Goal: Task Accomplishment & Management: Use online tool/utility

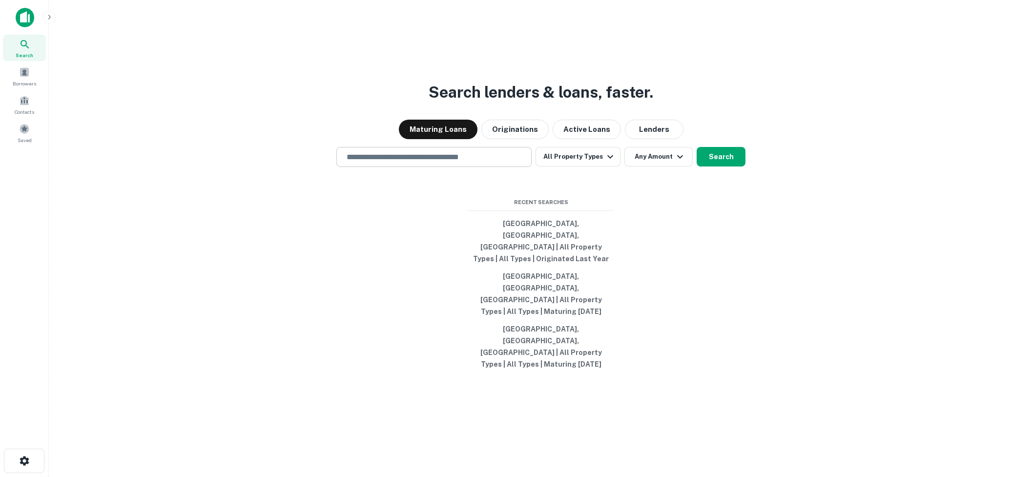
click at [418, 163] on input "text" at bounding box center [434, 156] width 186 height 11
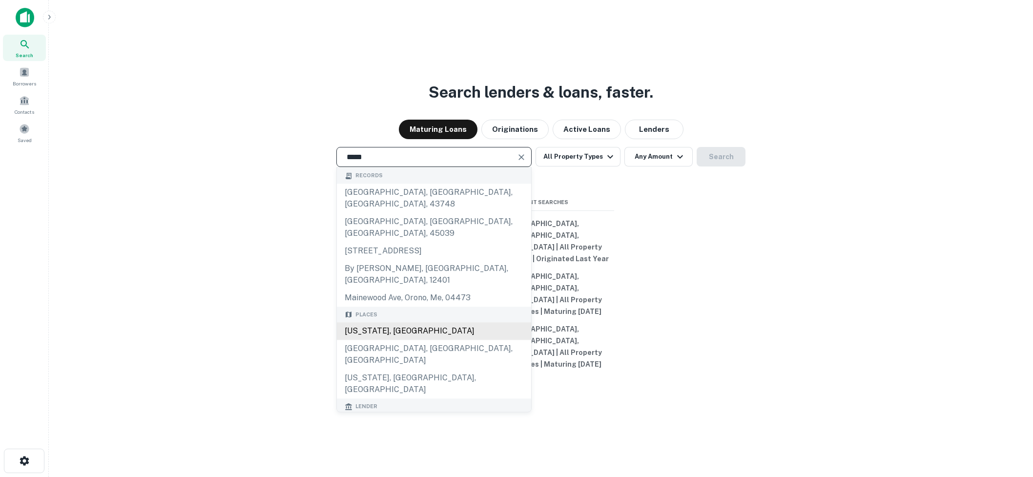
click at [384, 326] on div "[US_STATE], [GEOGRAPHIC_DATA]" at bounding box center [434, 332] width 194 height 18
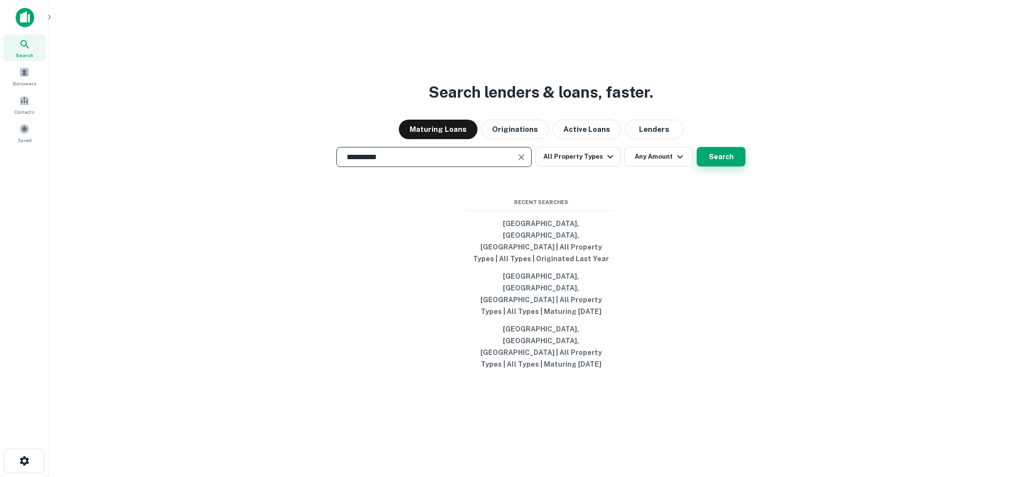
type input "**********"
click at [725, 166] on button "Search" at bounding box center [720, 157] width 49 height 20
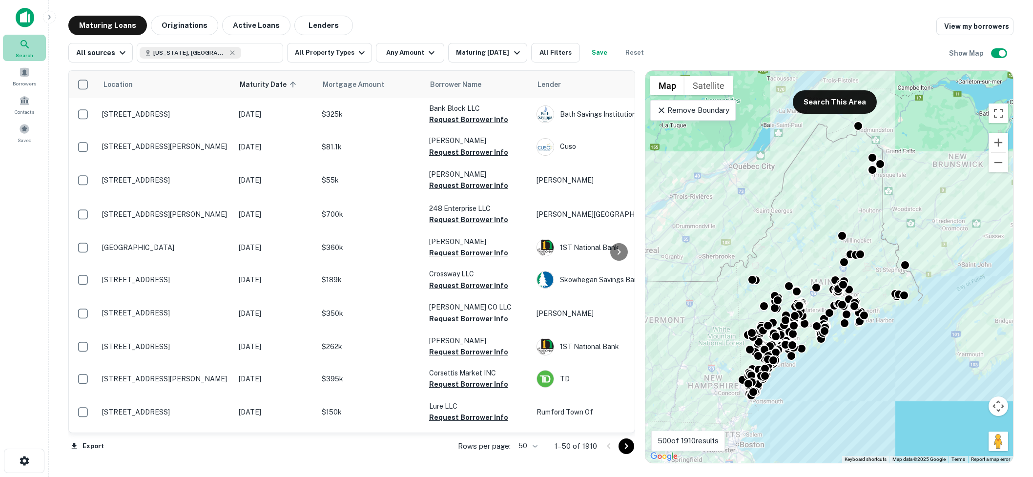
click at [19, 49] on icon at bounding box center [25, 45] width 12 height 12
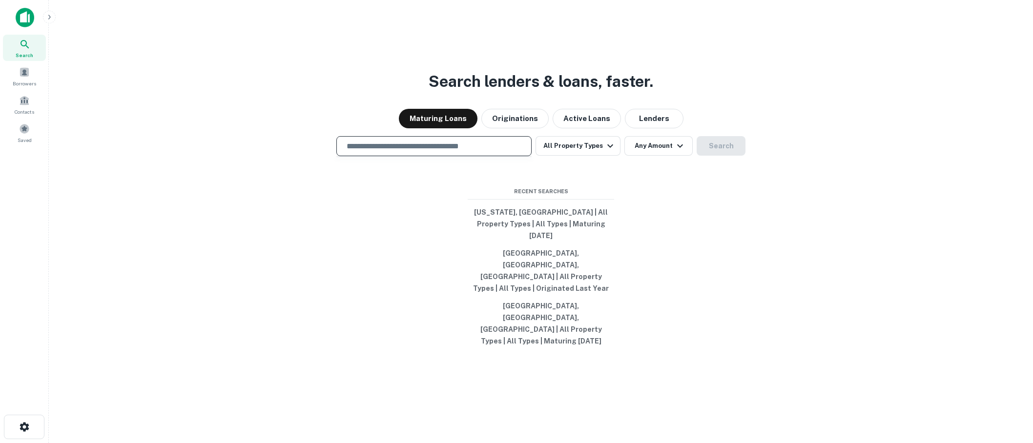
click at [466, 152] on input "text" at bounding box center [434, 146] width 186 height 11
type input "**********"
click at [711, 156] on button "Search" at bounding box center [720, 146] width 49 height 20
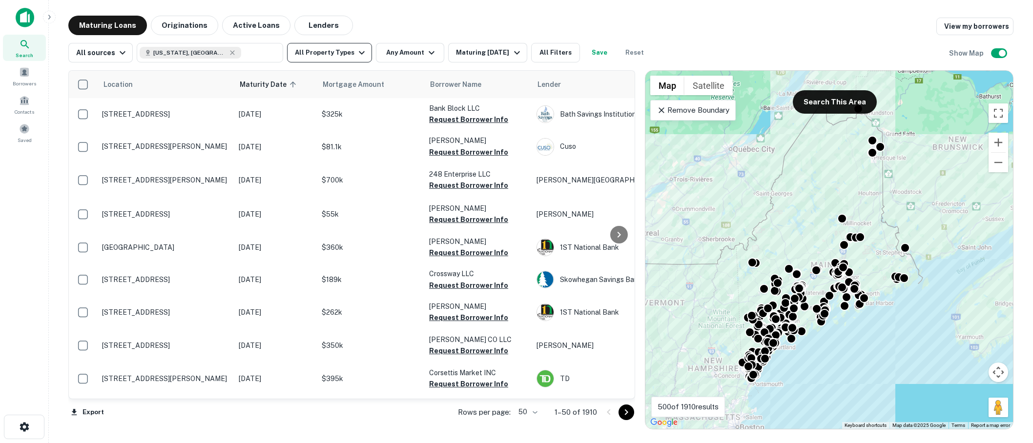
click at [361, 52] on icon "button" at bounding box center [362, 53] width 12 height 12
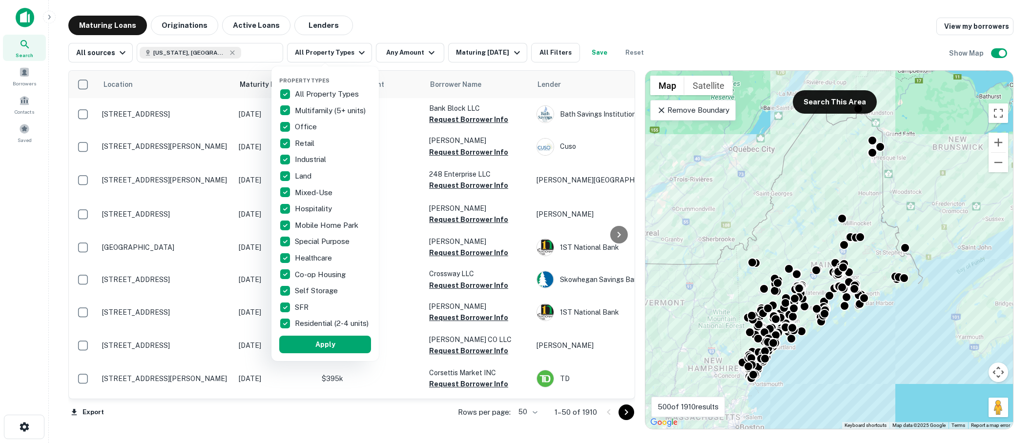
click at [420, 31] on div at bounding box center [516, 221] width 1033 height 443
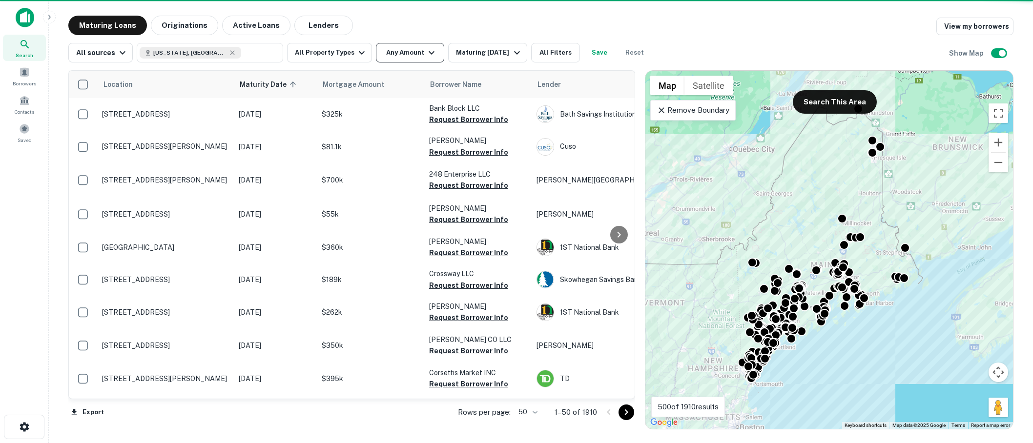
click at [426, 48] on icon "button" at bounding box center [432, 53] width 12 height 12
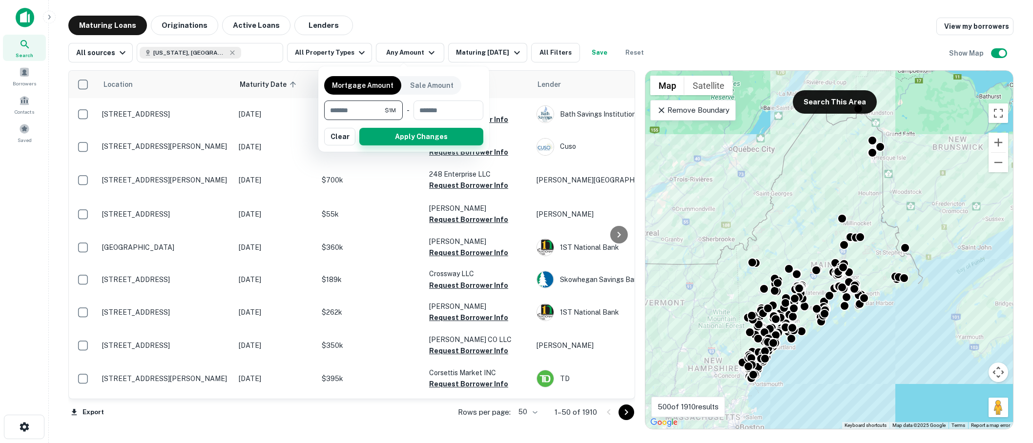
type input "*******"
click at [404, 130] on button "Apply Changes" at bounding box center [421, 137] width 124 height 18
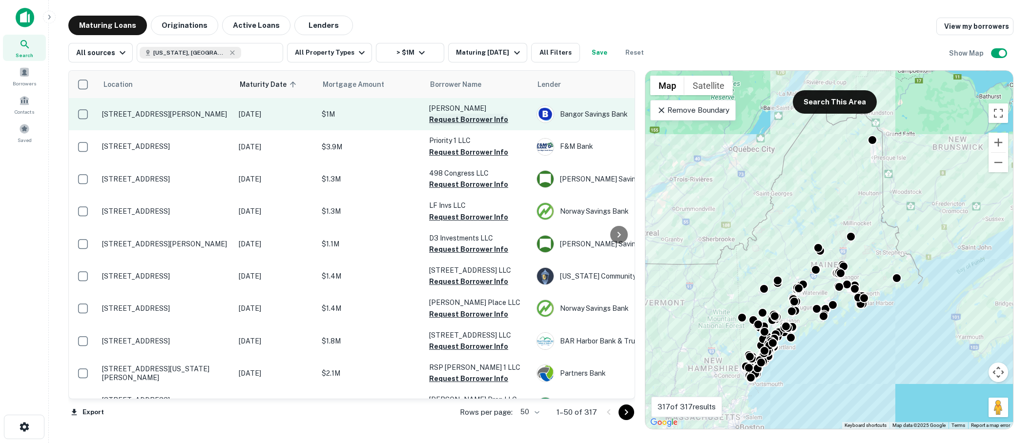
click at [468, 116] on button "Request Borrower Info" at bounding box center [468, 120] width 79 height 12
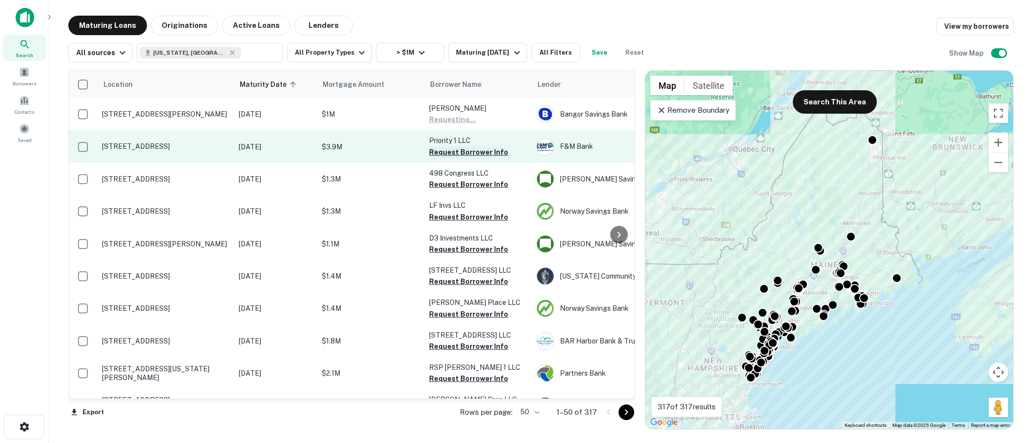
click at [468, 151] on button "Request Borrower Info" at bounding box center [468, 152] width 79 height 12
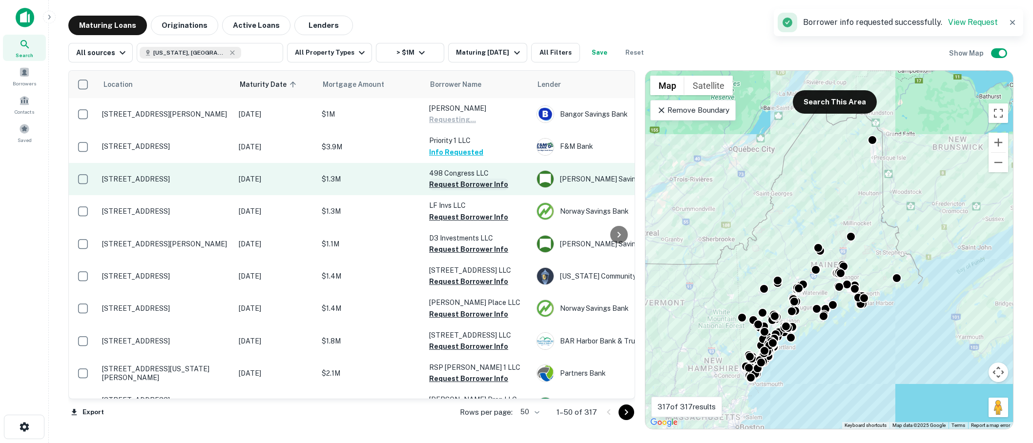
click at [463, 183] on button "Request Borrower Info" at bounding box center [468, 185] width 79 height 12
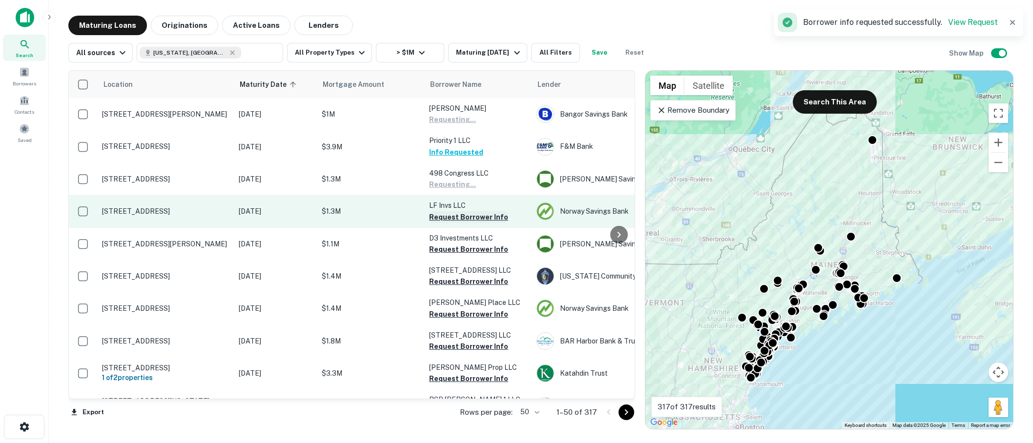
click at [461, 219] on button "Request Borrower Info" at bounding box center [468, 217] width 79 height 12
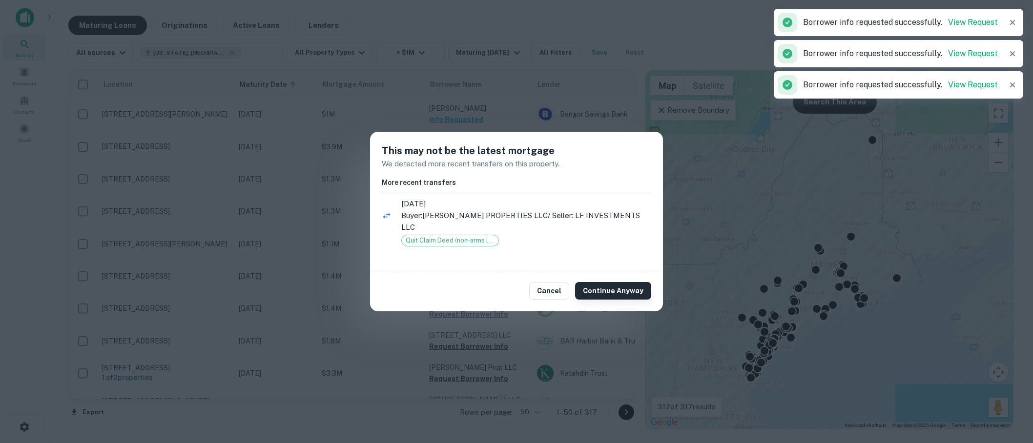
click at [591, 282] on button "Continue Anyway" at bounding box center [613, 291] width 76 height 18
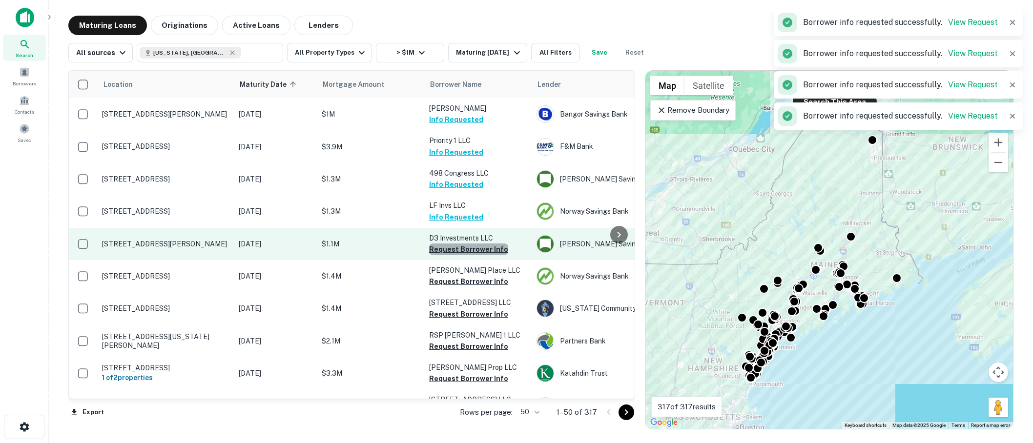
click at [470, 246] on button "Request Borrower Info" at bounding box center [468, 250] width 79 height 12
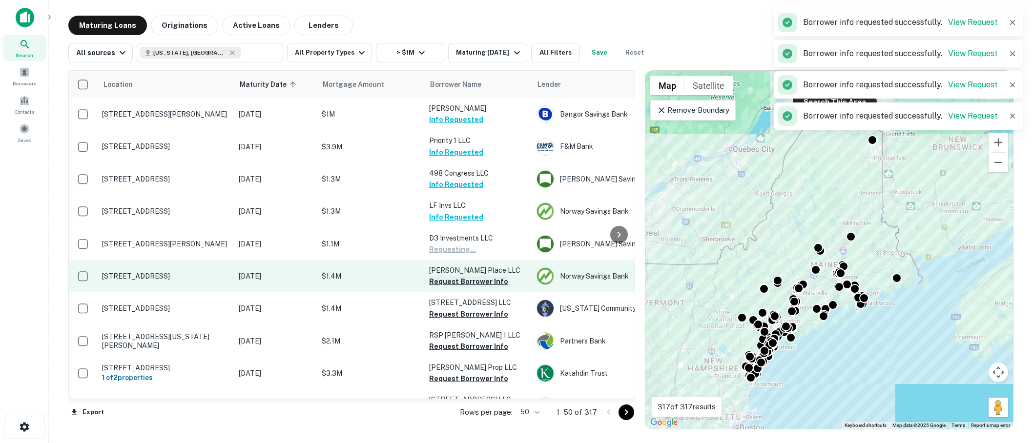
click at [467, 282] on button "Request Borrower Info" at bounding box center [468, 282] width 79 height 12
